Goal: Communication & Community: Answer question/provide support

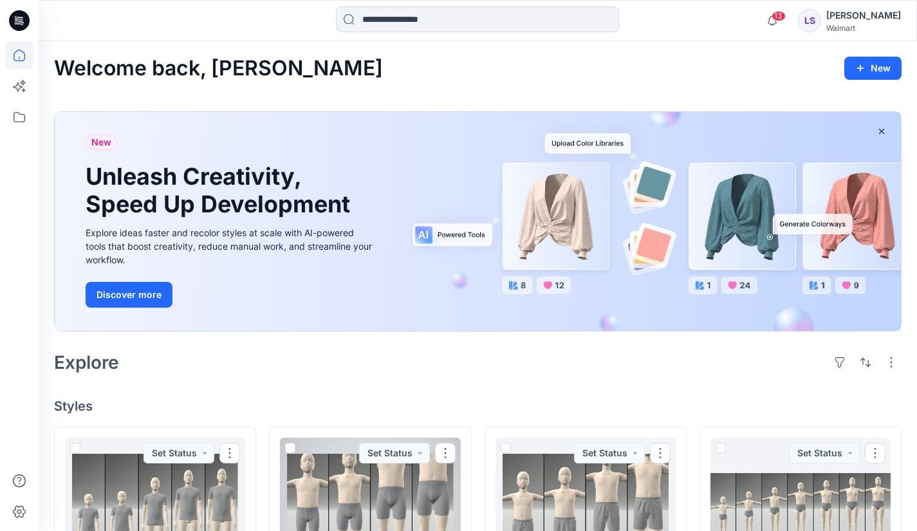
scroll to position [245, 0]
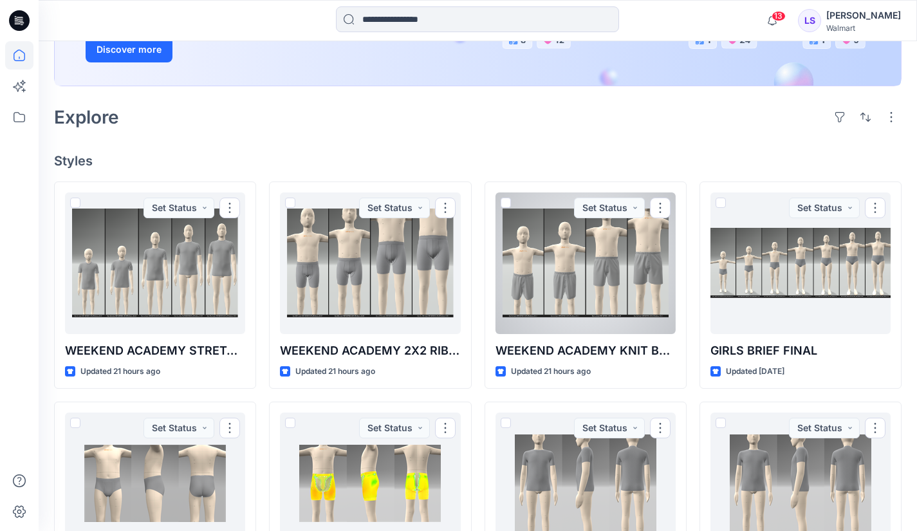
click at [615, 272] on div at bounding box center [586, 263] width 180 height 142
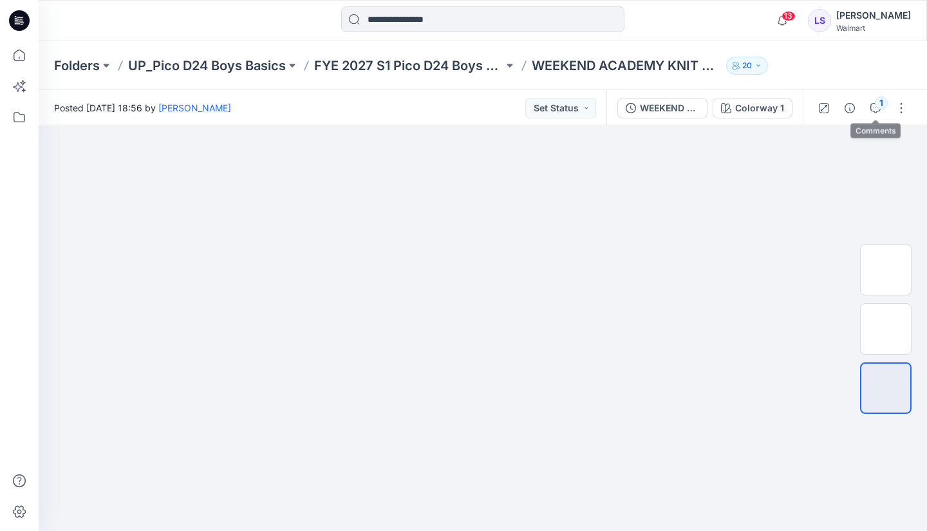
click at [878, 111] on icon "button" at bounding box center [875, 108] width 10 height 10
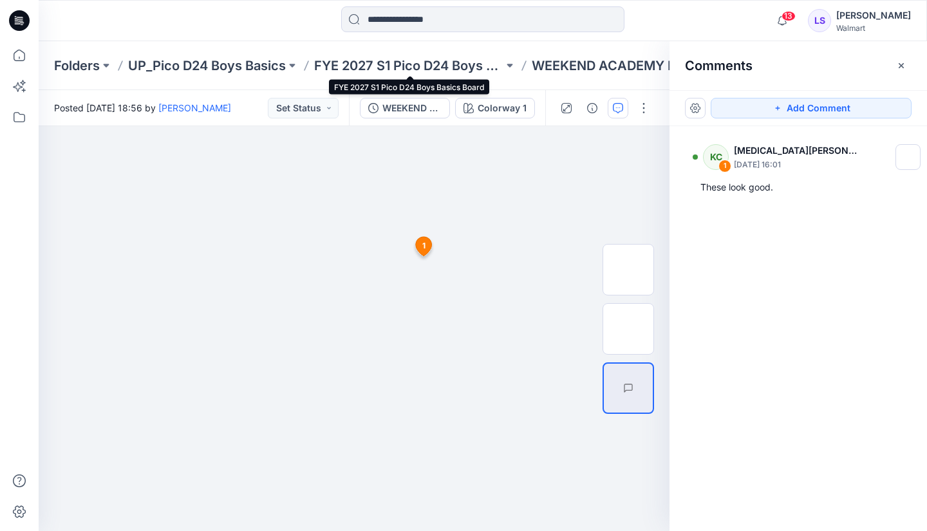
click at [459, 70] on p "FYE 2027 S1 Pico D24 Boys Basics Board" at bounding box center [408, 66] width 189 height 18
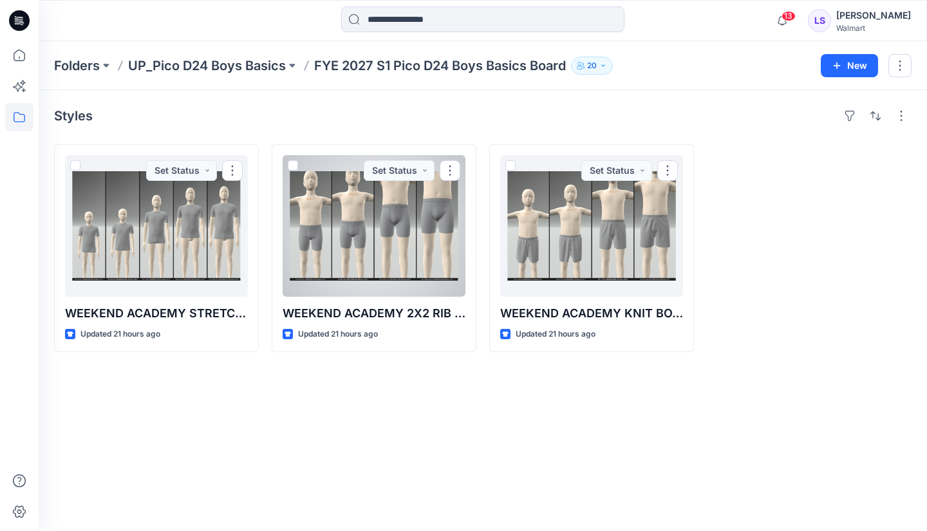
click at [415, 212] on div at bounding box center [374, 226] width 183 height 142
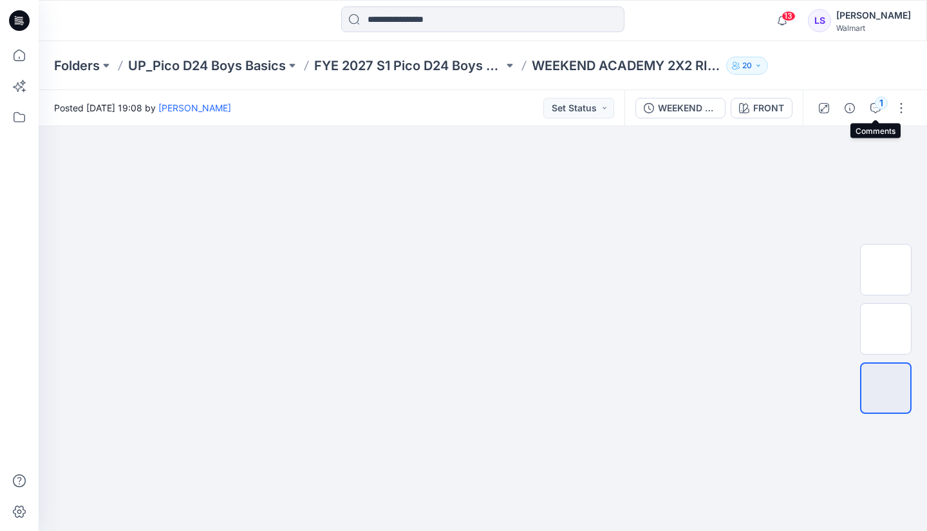
click at [872, 105] on icon "button" at bounding box center [875, 108] width 10 height 10
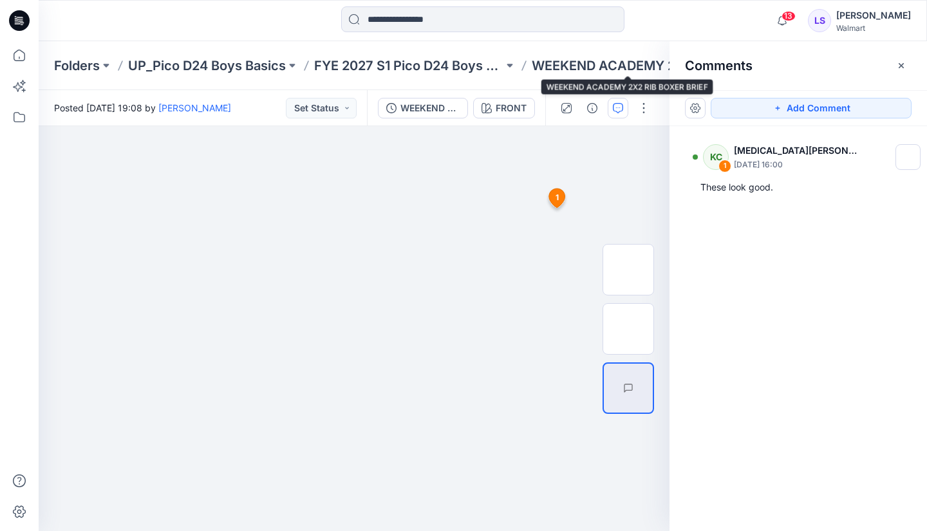
click at [567, 63] on p "WEEKEND ACADEMY 2X2 RIB BOXER BRIEF" at bounding box center [626, 66] width 189 height 18
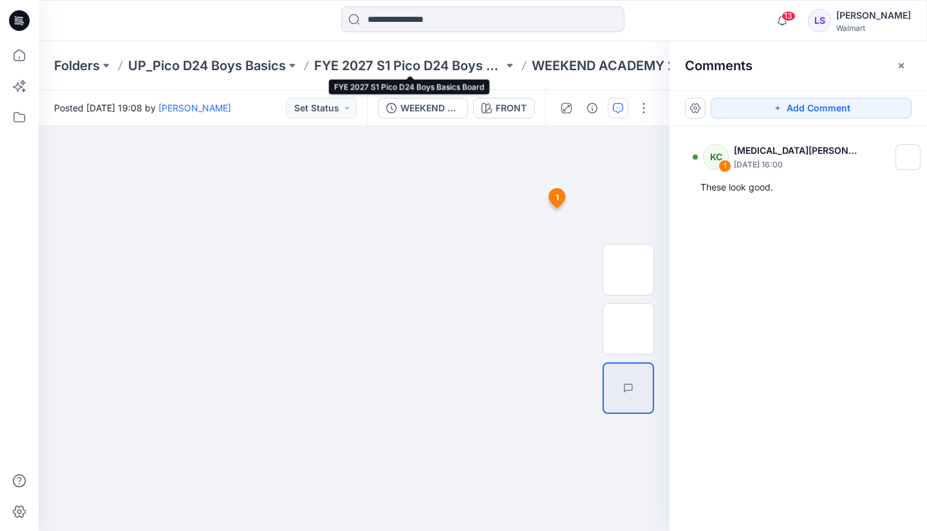
click at [480, 63] on p "FYE 2027 S1 Pico D24 Boys Basics Board" at bounding box center [408, 66] width 189 height 18
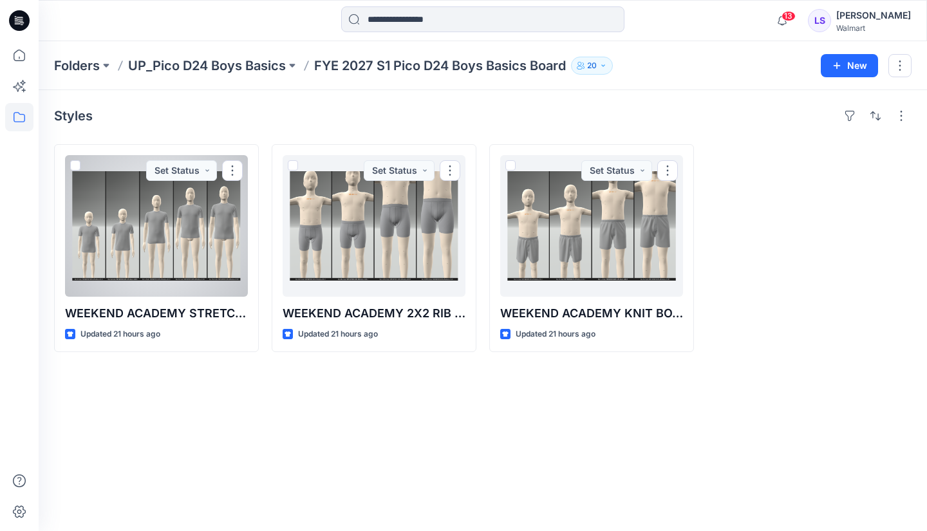
click at [152, 221] on div at bounding box center [156, 226] width 183 height 142
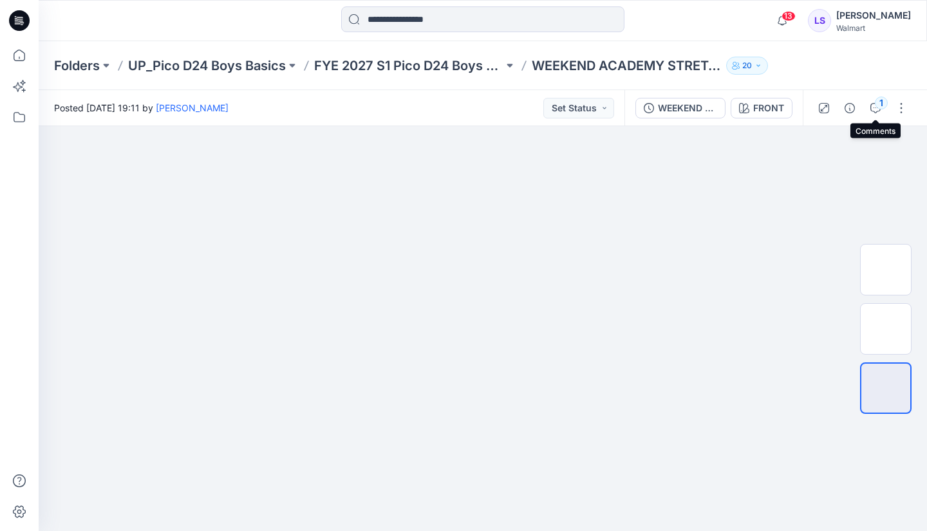
click at [876, 111] on icon "button" at bounding box center [875, 108] width 10 height 10
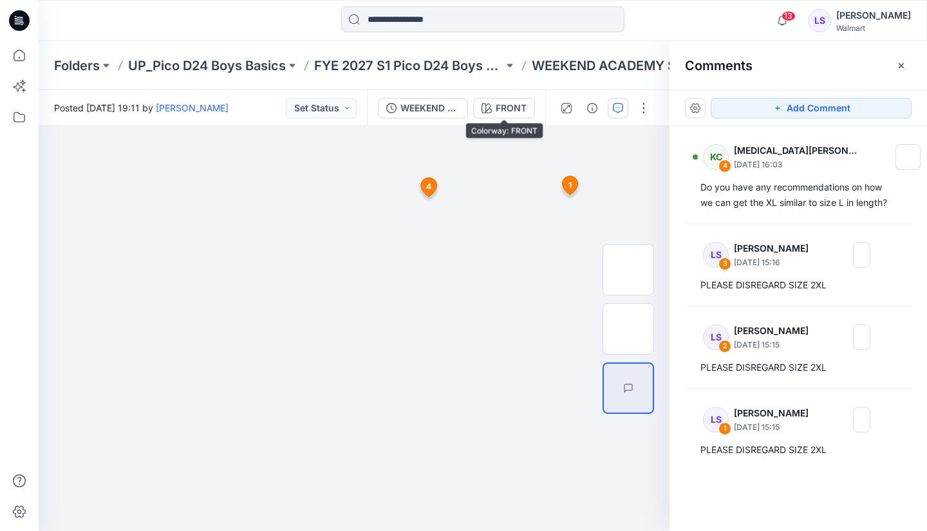
click at [499, 106] on div "FRONT" at bounding box center [511, 108] width 31 height 14
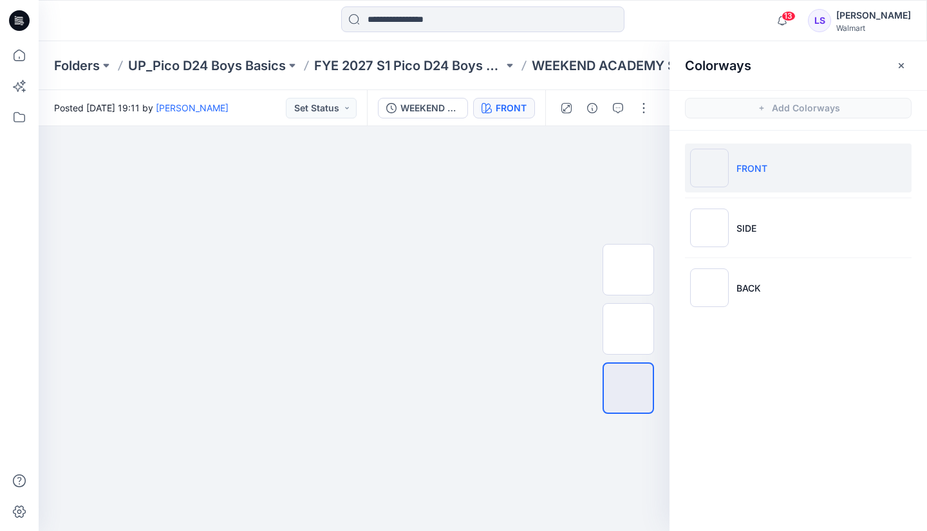
click at [704, 170] on img at bounding box center [709, 168] width 39 height 39
drag, startPoint x: 627, startPoint y: 254, endPoint x: 672, endPoint y: 285, distance: 54.6
click at [672, 285] on div "FRONT Loading... Material Properties Loading... Colorways Add Colorways FRONT S…" at bounding box center [483, 328] width 888 height 405
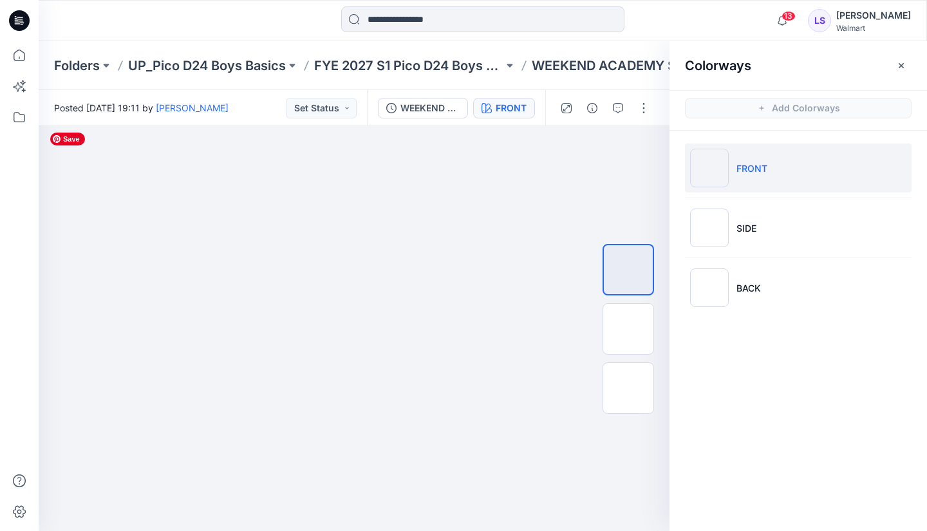
click at [550, 126] on img at bounding box center [354, 126] width 620 height 0
click at [899, 64] on icon "button" at bounding box center [901, 66] width 10 height 10
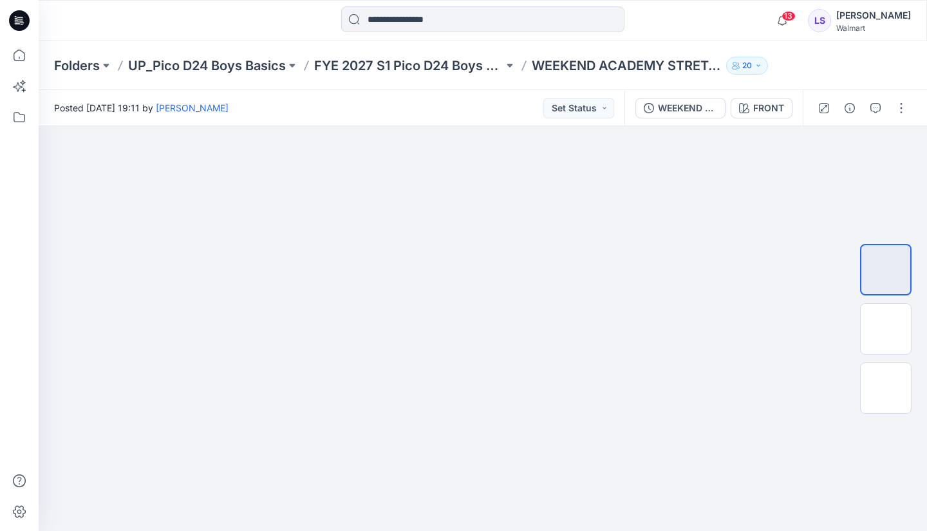
click at [602, 126] on img at bounding box center [483, 126] width 620 height 0
click at [604, 126] on img at bounding box center [483, 126] width 620 height 0
click at [568, 126] on img at bounding box center [483, 126] width 620 height 0
click at [583, 126] on img at bounding box center [483, 126] width 620 height 0
click at [729, 126] on img at bounding box center [483, 126] width 620 height 0
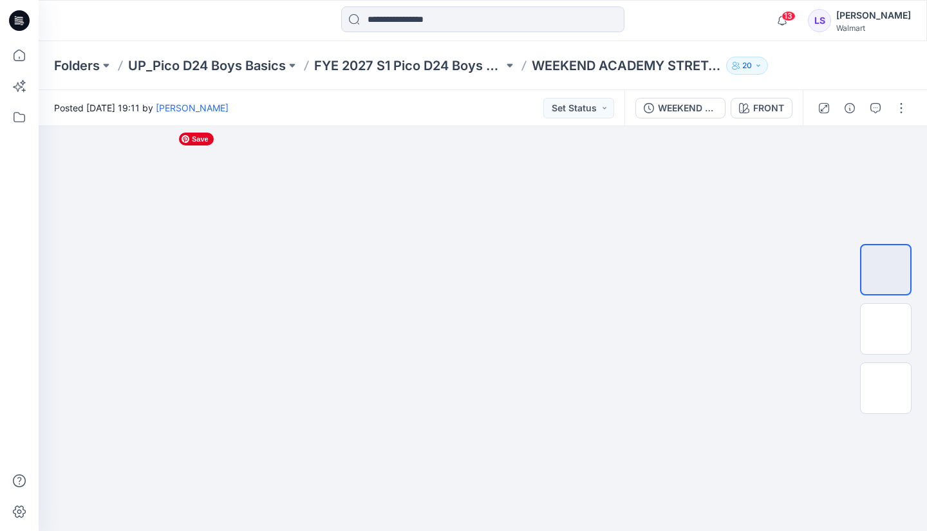
click at [722, 126] on img at bounding box center [483, 126] width 620 height 0
click at [714, 126] on img at bounding box center [483, 126] width 620 height 0
click at [718, 126] on img at bounding box center [483, 126] width 620 height 0
click at [729, 126] on img at bounding box center [483, 126] width 620 height 0
click at [776, 126] on img at bounding box center [483, 126] width 620 height 0
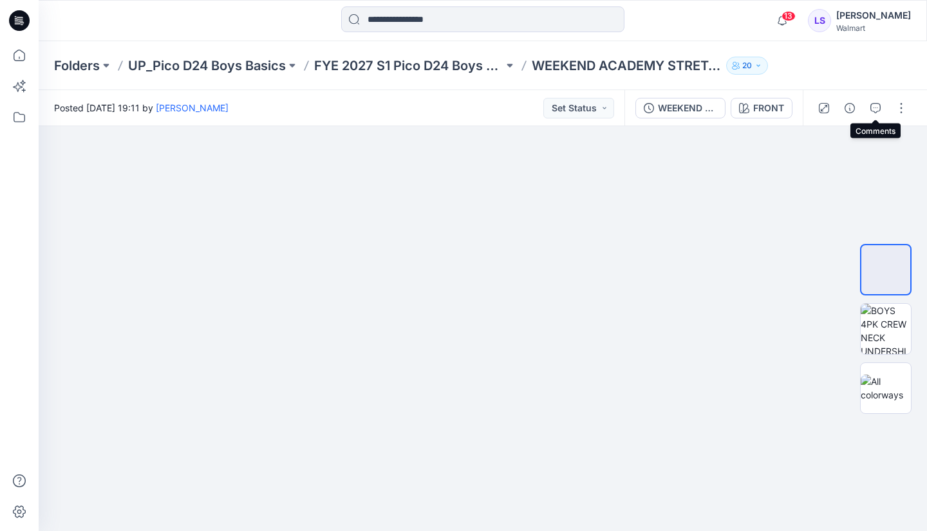
click at [873, 106] on icon "button" at bounding box center [875, 108] width 10 height 10
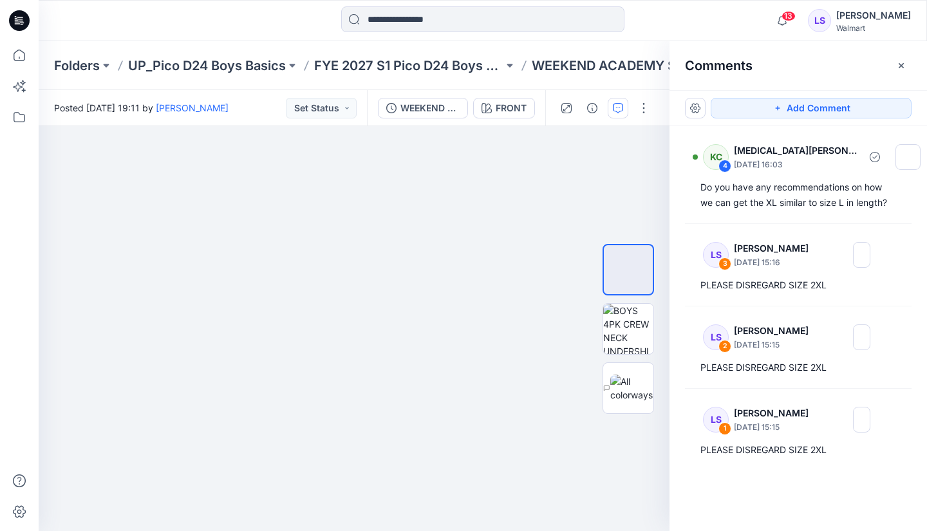
click at [797, 194] on div "Do you have any recommendations on how we can get the XL similar to size L in l…" at bounding box center [798, 195] width 196 height 31
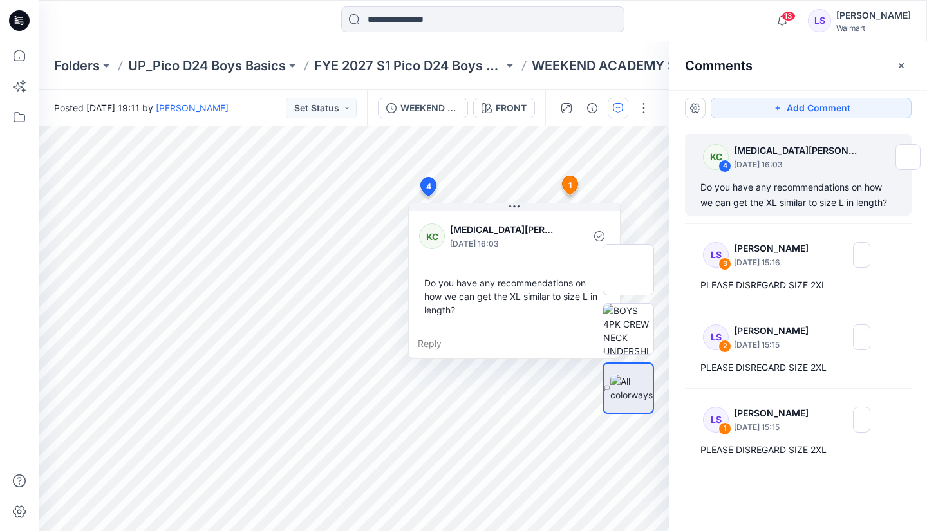
click at [519, 343] on div "Reply" at bounding box center [514, 344] width 211 height 28
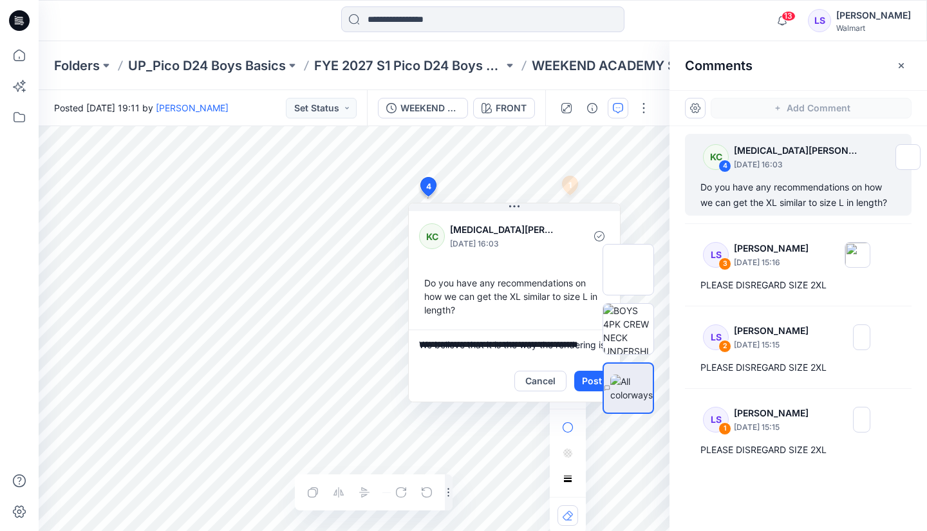
scroll to position [3, 0]
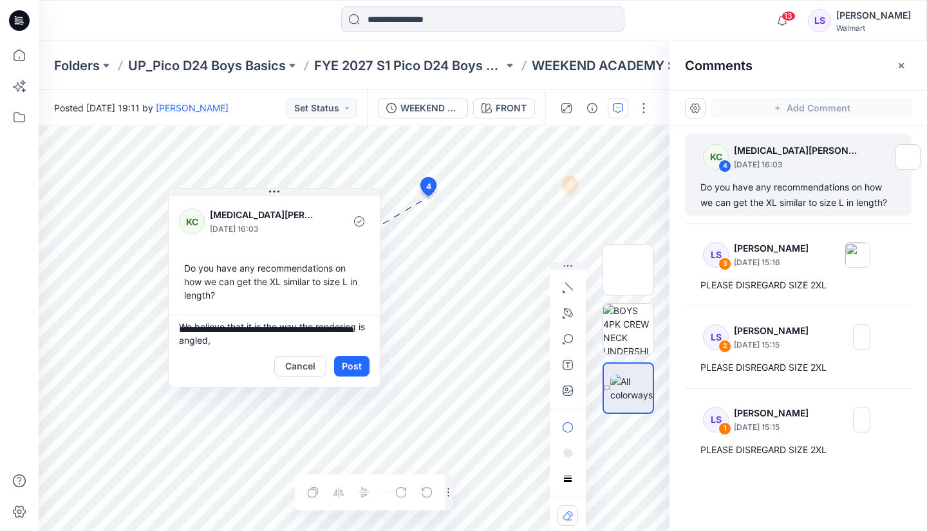
drag, startPoint x: 494, startPoint y: 212, endPoint x: 247, endPoint y: 198, distance: 247.6
click at [247, 198] on div "[PERSON_NAME] [MEDICAL_DATA][PERSON_NAME] [DATE] 16:03 Do you have any recommen…" at bounding box center [274, 254] width 211 height 121
click at [225, 339] on textarea "**********" at bounding box center [267, 330] width 211 height 31
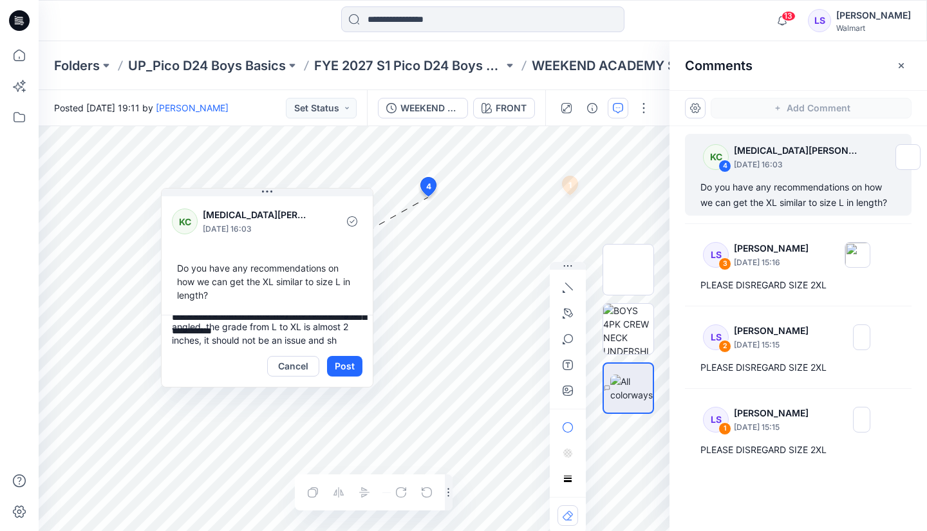
scroll to position [30, 0]
type textarea "**********"
click at [351, 368] on button "Post" at bounding box center [344, 366] width 35 height 21
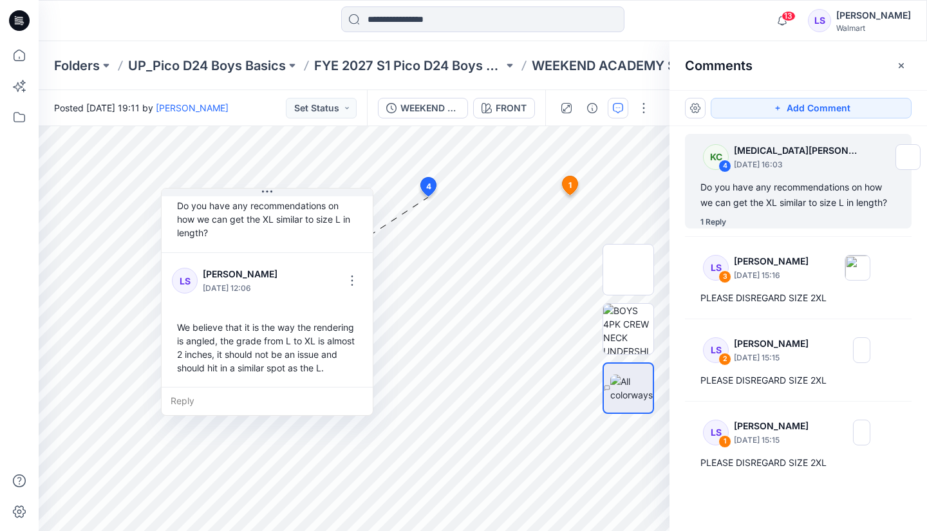
scroll to position [63, 0]
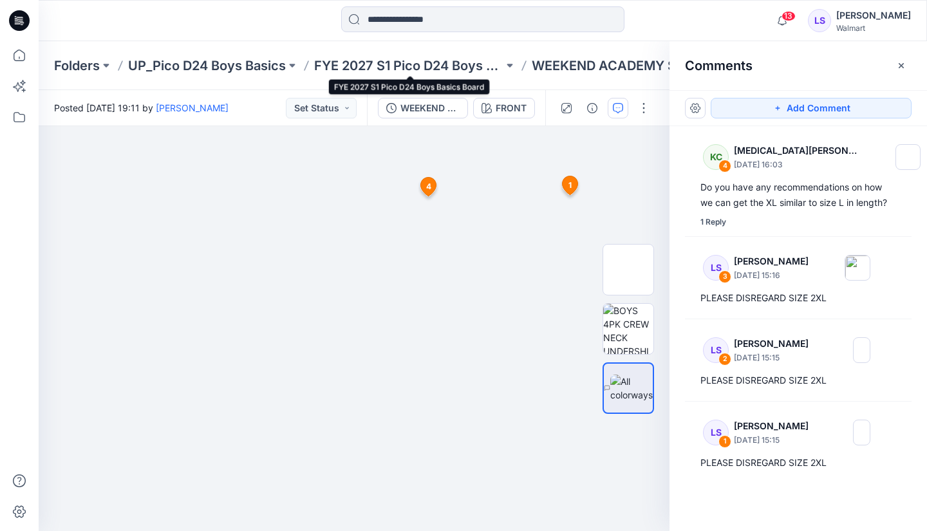
click at [406, 65] on p "FYE 2027 S1 Pico D24 Boys Basics Board" at bounding box center [408, 66] width 189 height 18
